Goal: Find specific page/section: Find specific page/section

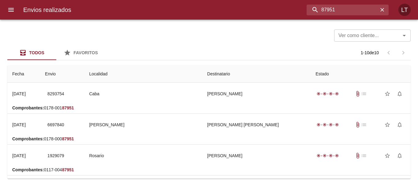
click at [342, 10] on input "87951" at bounding box center [343, 10] width 72 height 11
paste input "0026-00087963"
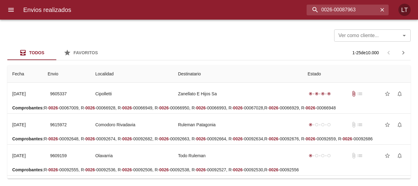
drag, startPoint x: 338, startPoint y: 9, endPoint x: 289, endPoint y: 10, distance: 49.0
click at [289, 10] on div "0026-00087963" at bounding box center [232, 10] width 313 height 11
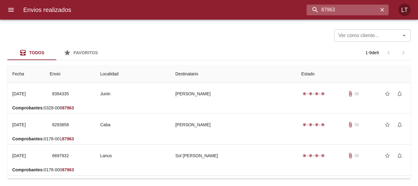
click at [332, 10] on input "87963" at bounding box center [343, 10] width 72 height 11
paste input "9492287"
type input "9492287"
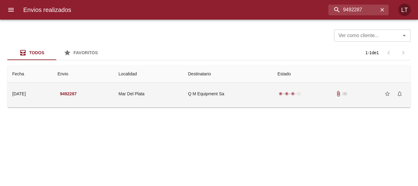
click at [254, 94] on td "Q M Equipment Sa" at bounding box center [227, 94] width 89 height 22
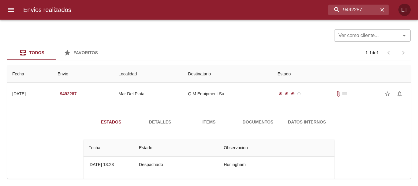
click at [254, 124] on span "Documentos" at bounding box center [258, 122] width 42 height 8
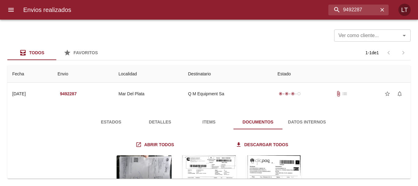
scroll to position [61, 0]
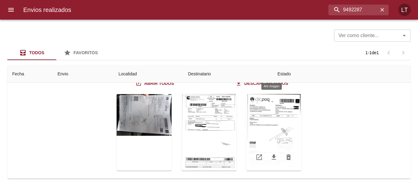
click at [268, 114] on div "Tabla de envíos del cliente" at bounding box center [273, 132] width 55 height 77
